Goal: Task Accomplishment & Management: Use online tool/utility

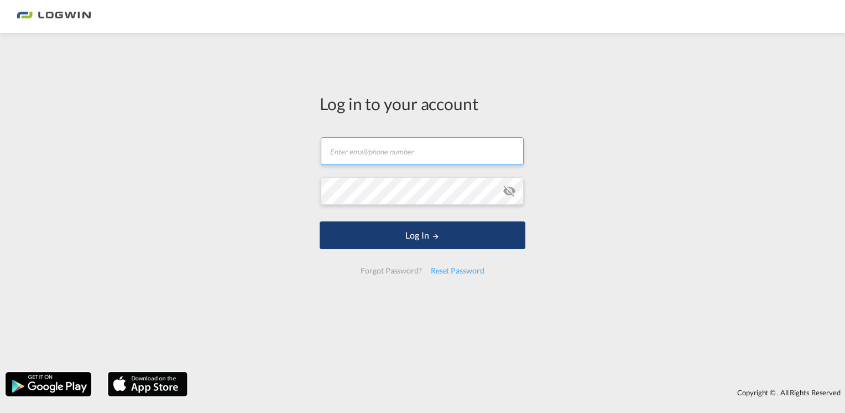
type input "[PERSON_NAME][EMAIL_ADDRESS][PERSON_NAME][DOMAIN_NAME]"
click at [437, 234] on md-icon "LOGIN" at bounding box center [436, 236] width 8 height 8
